Goal: Find specific page/section

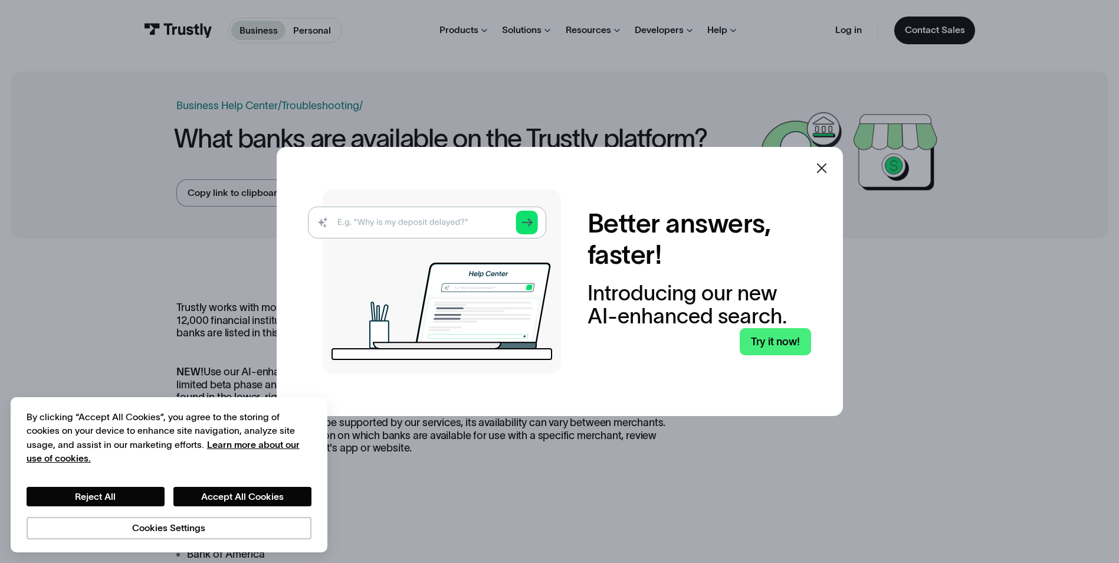
click at [823, 171] on icon at bounding box center [821, 168] width 10 height 10
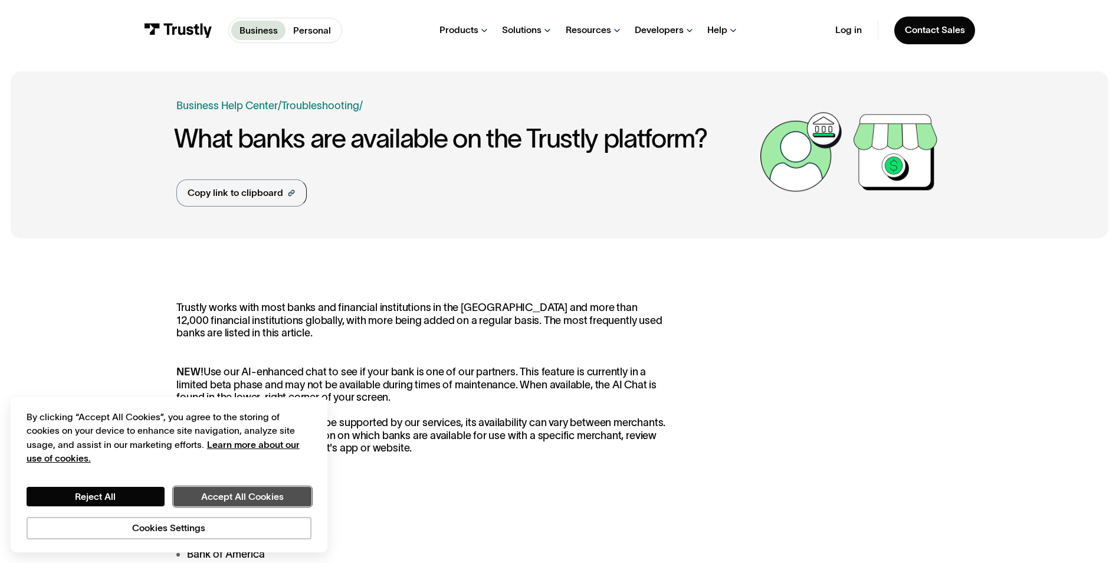
click at [216, 491] on button "Accept All Cookies" at bounding box center [242, 496] width 138 height 20
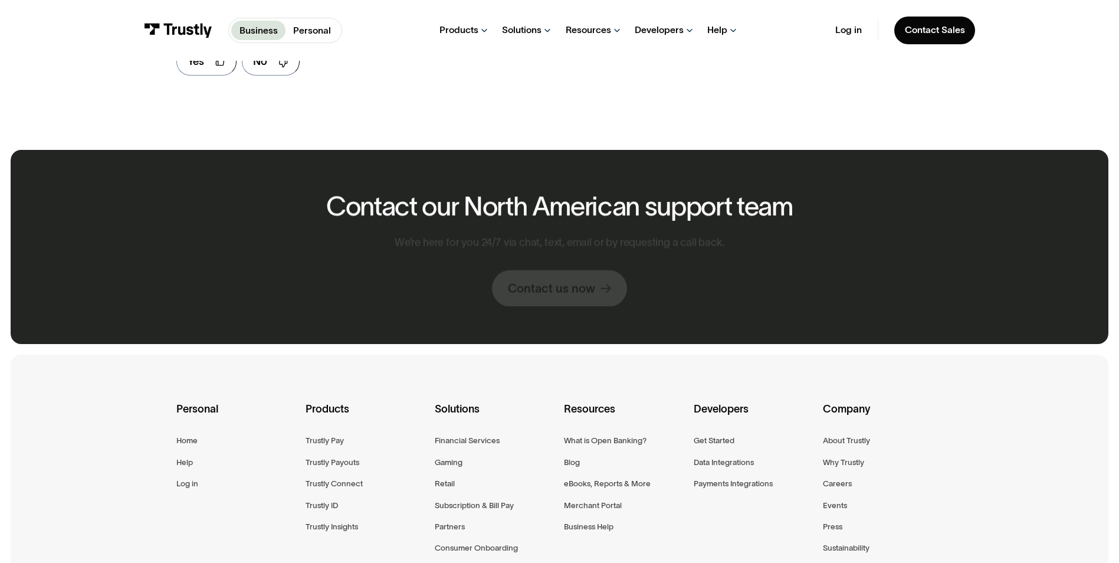
scroll to position [1651, 0]
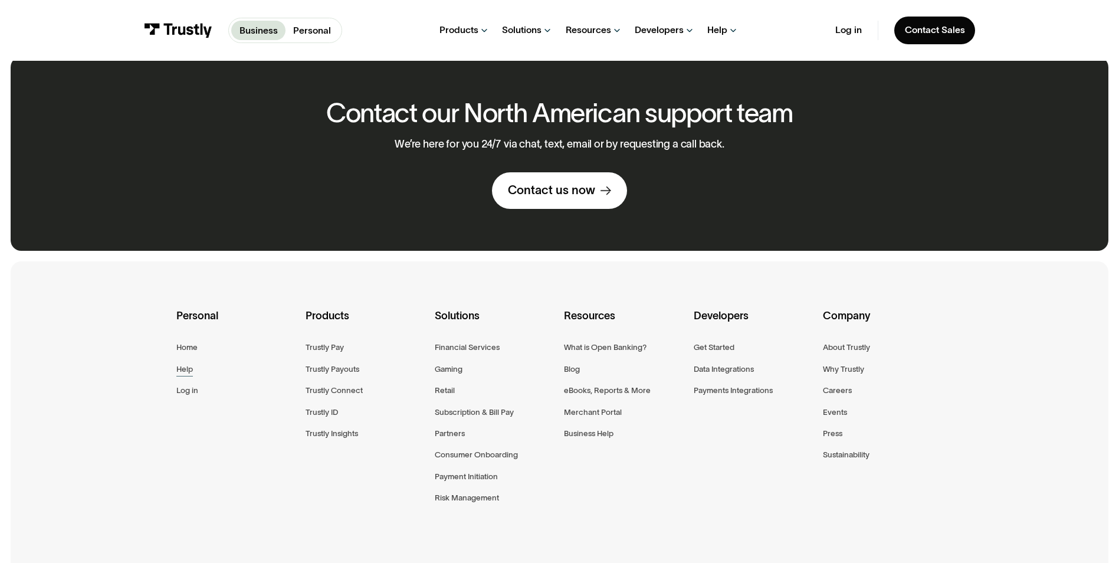
click at [184, 376] on div "Help" at bounding box center [184, 369] width 17 height 14
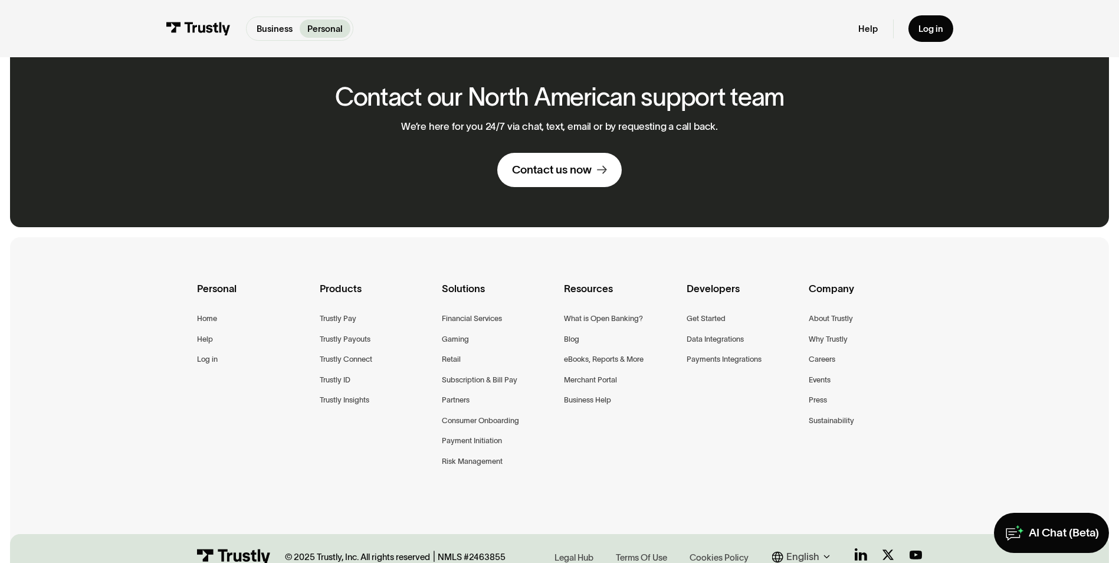
scroll to position [885, 0]
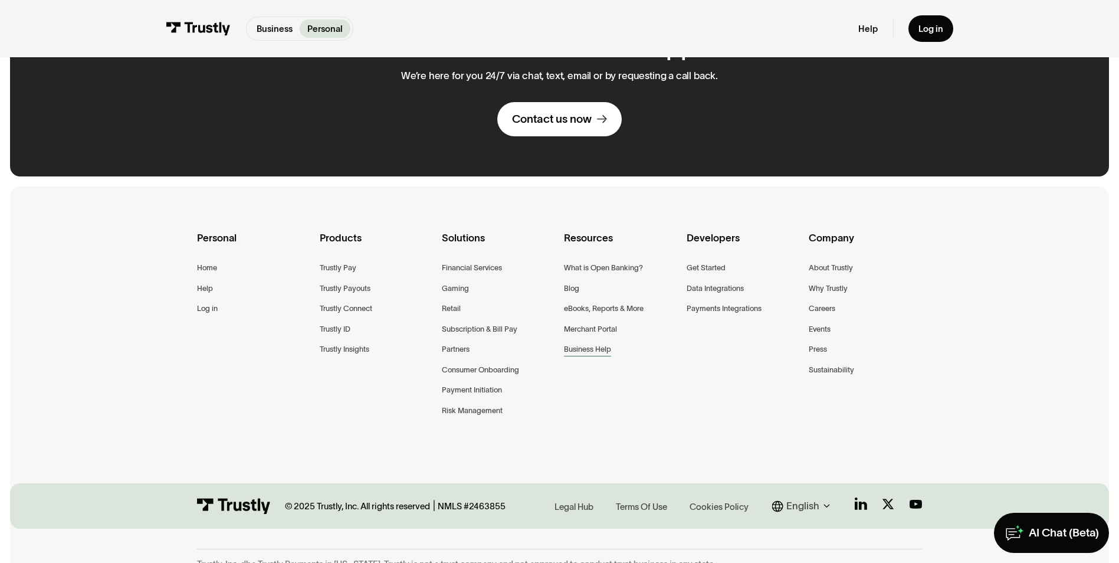
click at [598, 343] on div "Business Help" at bounding box center [587, 349] width 47 height 13
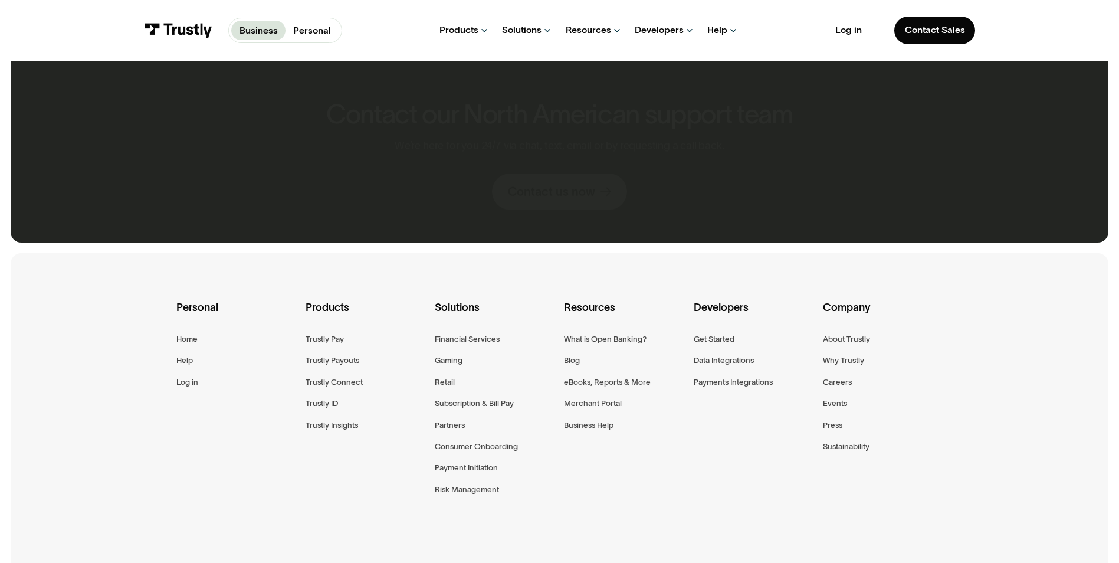
scroll to position [885, 0]
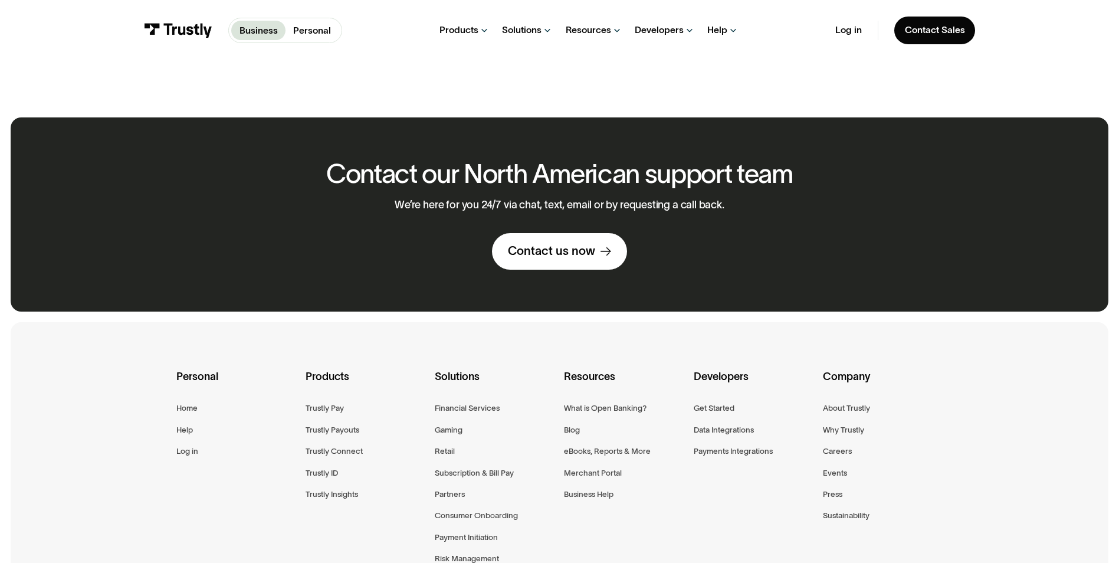
scroll to position [1651, 0]
